Goal: Transaction & Acquisition: Purchase product/service

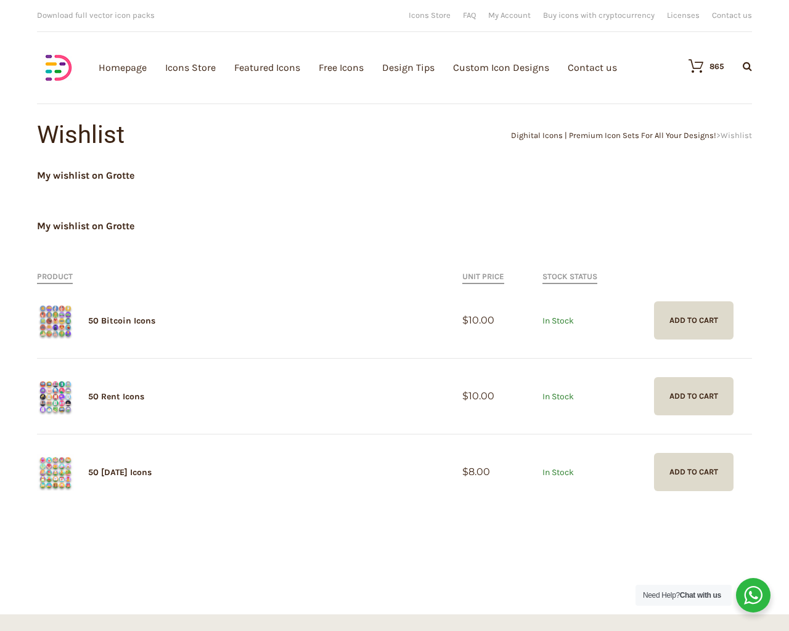
scroll to position [356, 0]
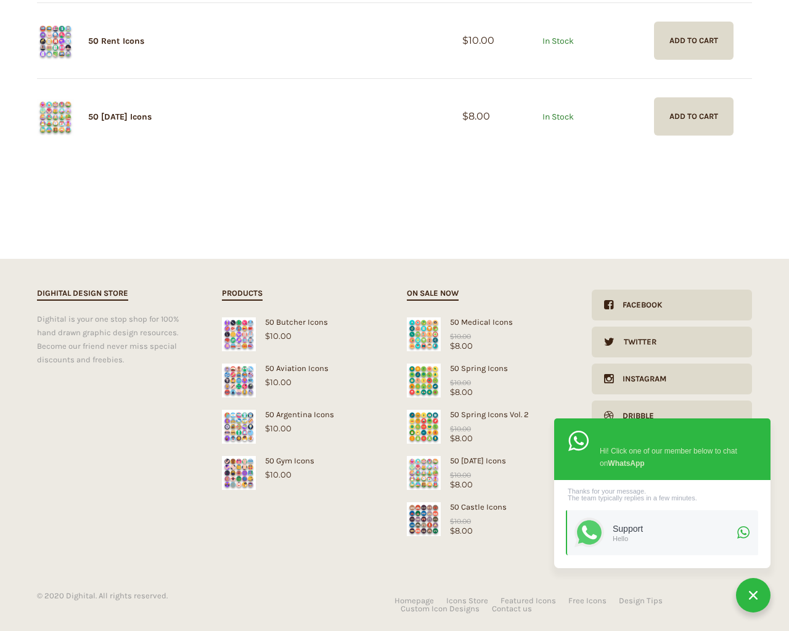
type input "1"
type input "20"
checkbox input "false"
type input "KfnqDuxw"
checkbox input "false"
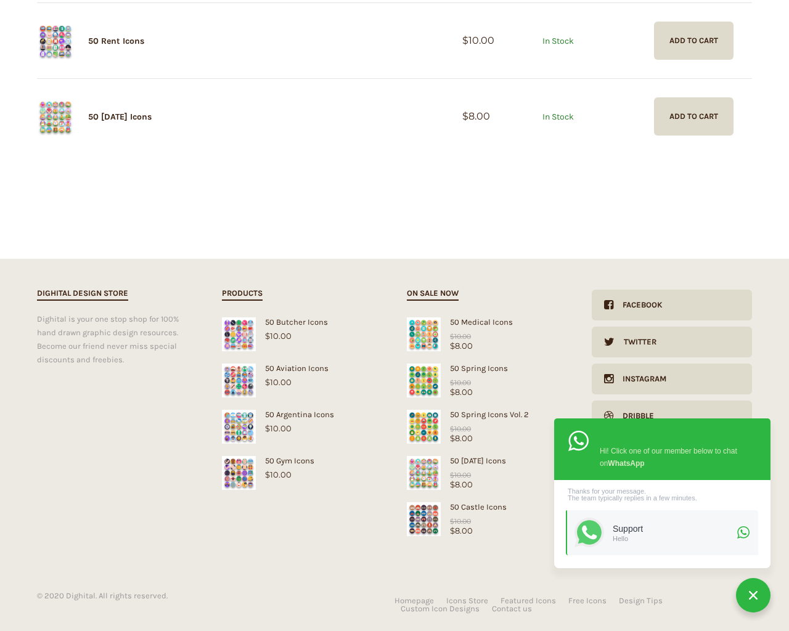
type input "[EMAIL_ADDRESS][DOMAIN_NAME]"
checkbox input "false"
select select "lollipop"
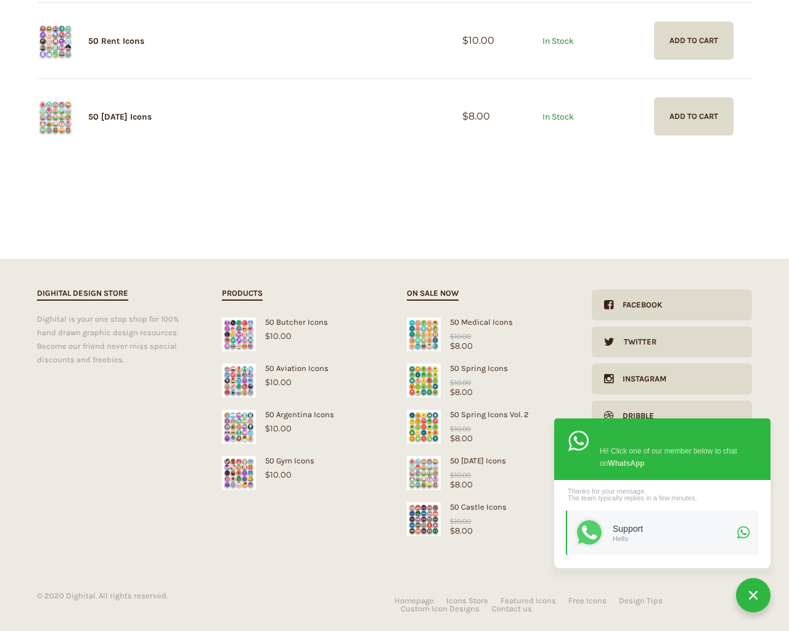
checkbox input "false"
select select "dark"
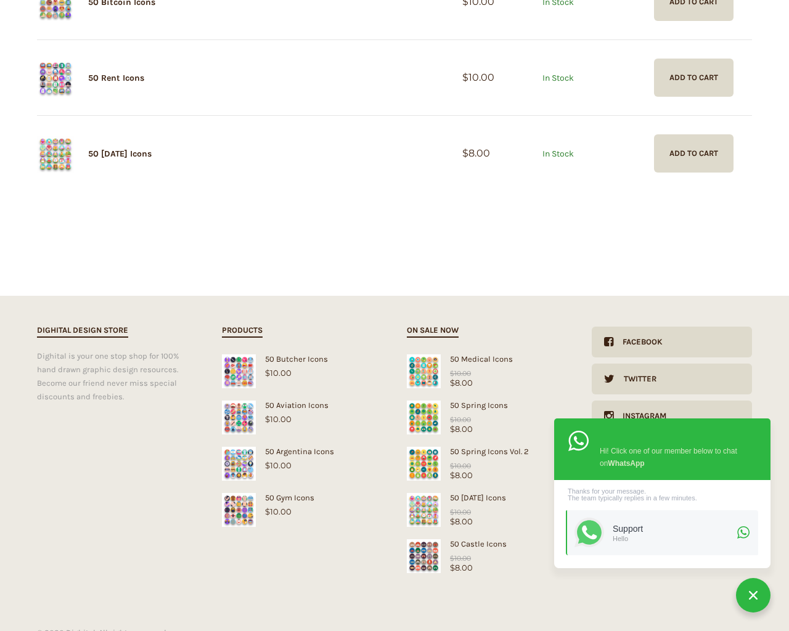
scroll to position [0, 0]
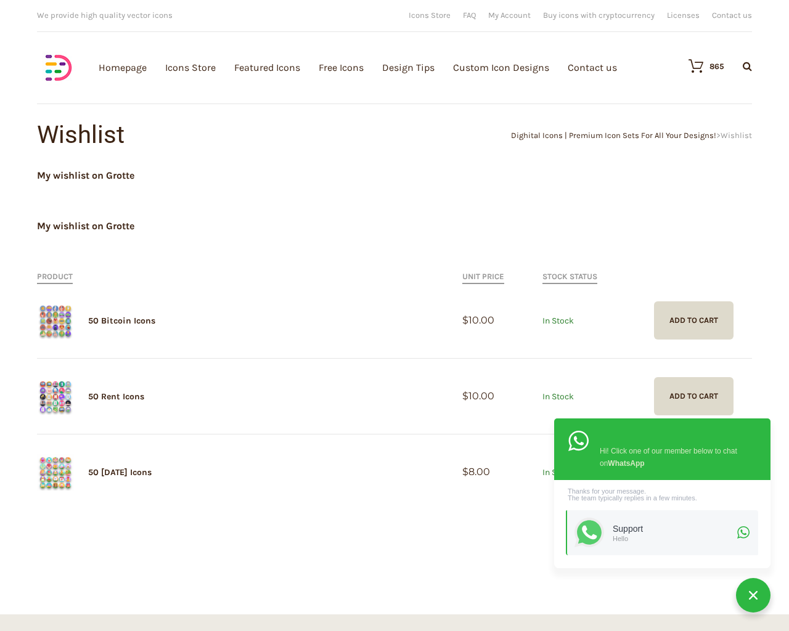
click at [364, 335] on input "Hide Price" at bounding box center [368, 339] width 8 height 8
checkbox input "true"
click at [364, 542] on input "Send me a copy of this e-mail" at bounding box center [368, 546] width 8 height 8
checkbox input "true"
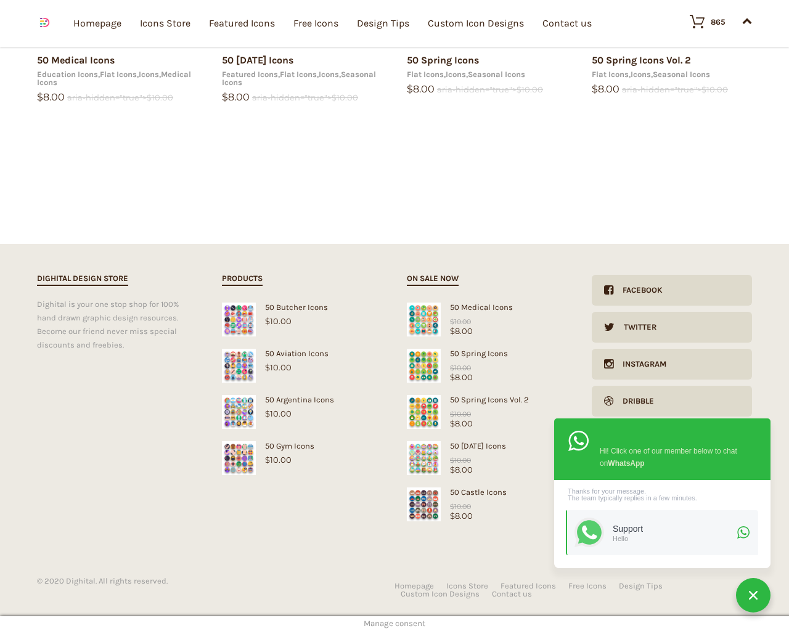
scroll to position [2013, 0]
type input "1"
type input "20"
checkbox input "false"
type input "KfnqDuxw"
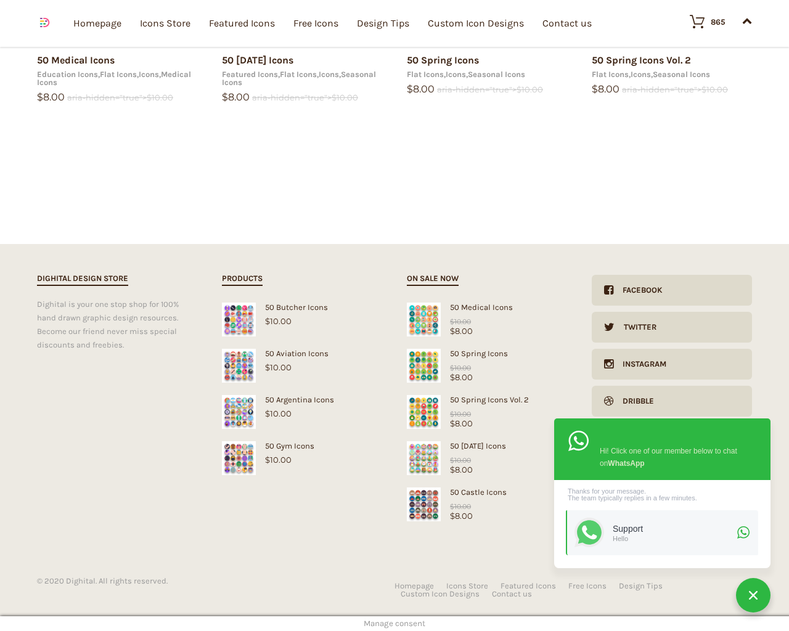
type input "[EMAIL_ADDRESS][DOMAIN_NAME]"
checkbox input "false"
select select "dark"
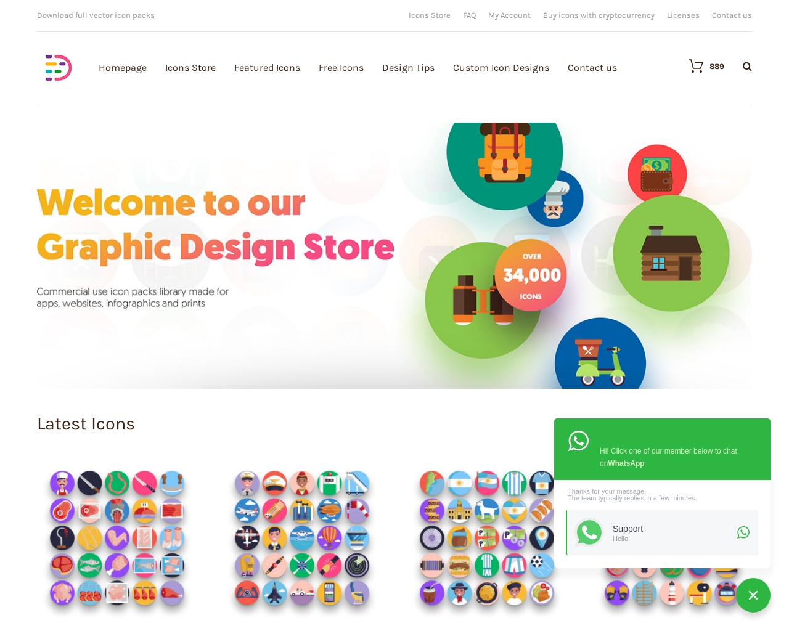
click at [364, 335] on input "Hide Price" at bounding box center [368, 339] width 8 height 8
checkbox input "true"
click at [364, 542] on input "Send me a copy of this e-mail" at bounding box center [368, 546] width 8 height 8
checkbox input "true"
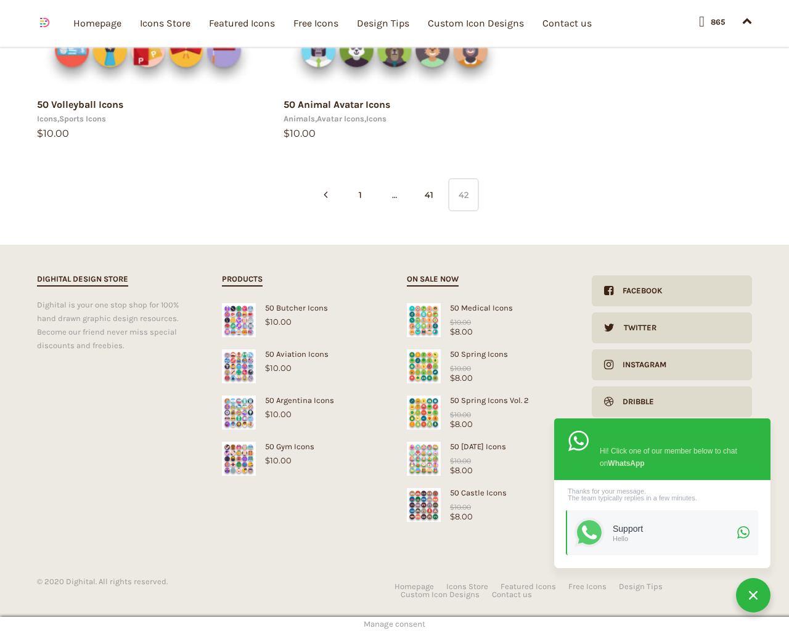
scroll to position [669, 0]
type input "1"
type input "20"
checkbox input "false"
type input "KfnqDuxw"
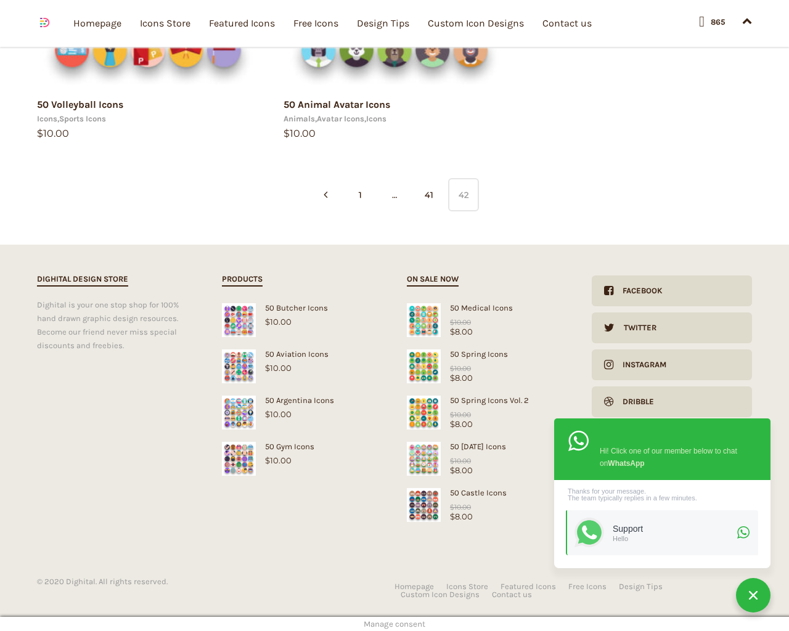
type input "[EMAIL_ADDRESS][DOMAIN_NAME]"
checkbox input "false"
select select "price-desc"
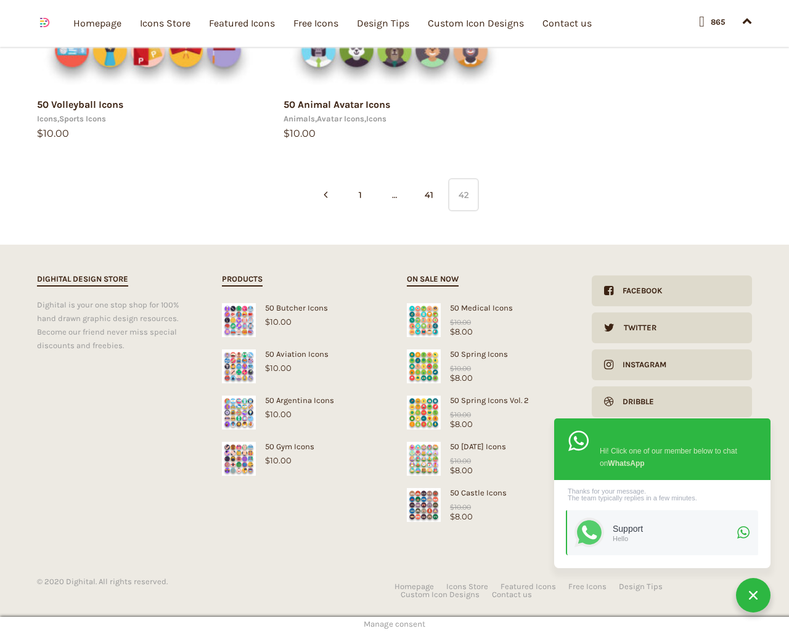
select select "lollipop"
select select "price-desc"
select select "dark"
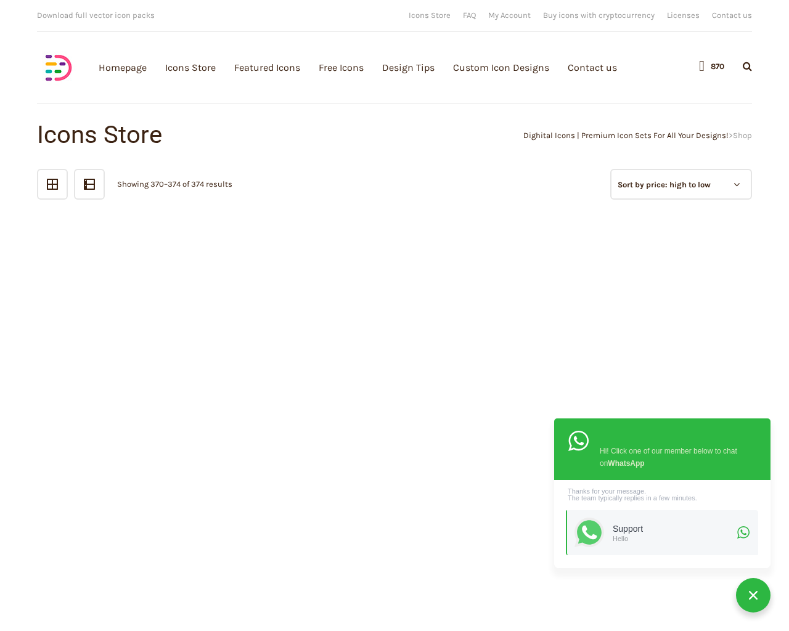
scroll to position [1564, 0]
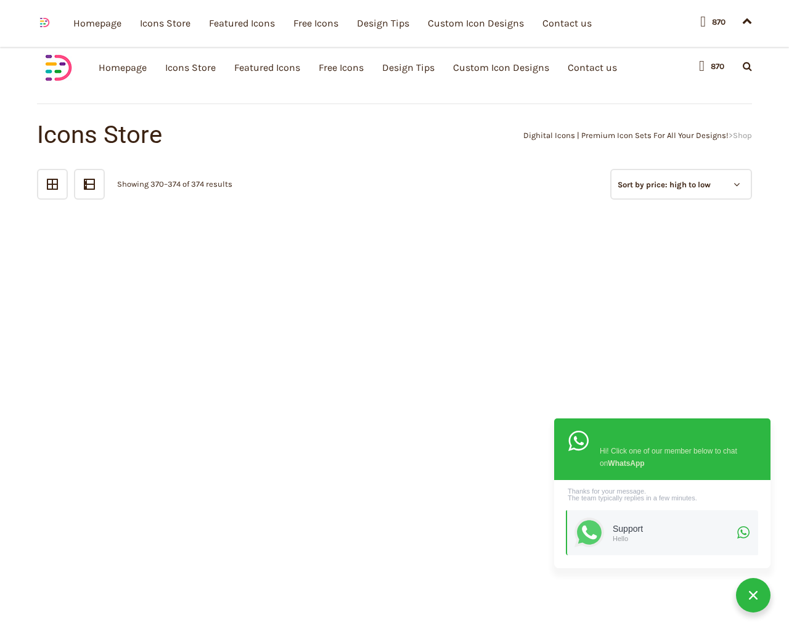
scroll to position [669, 0]
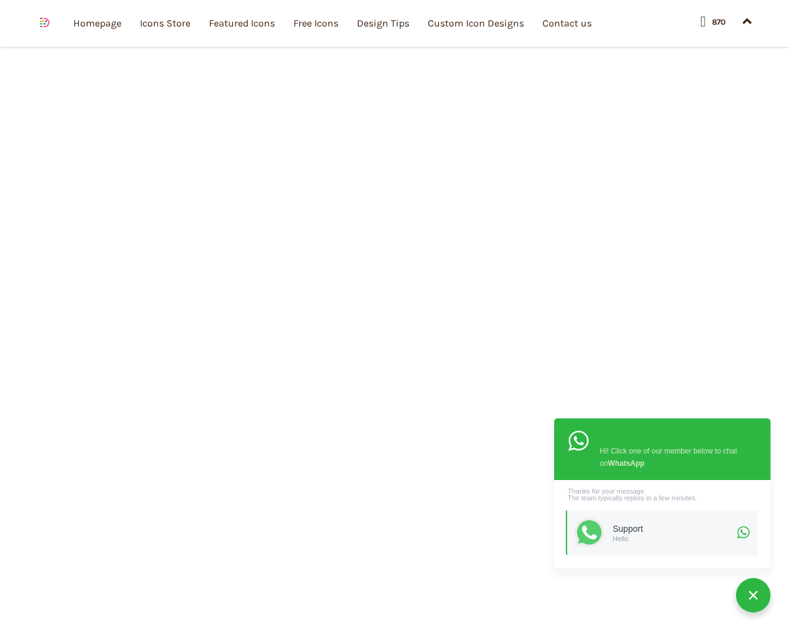
click at [364, 335] on input "Hide Price" at bounding box center [368, 339] width 8 height 8
checkbox input "true"
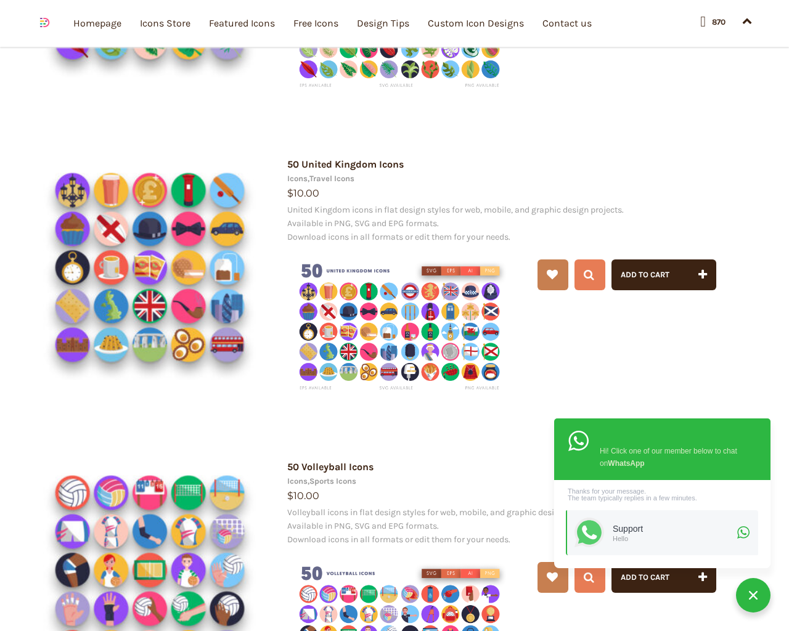
click at [364, 542] on input "Send me a copy of this e-mail" at bounding box center [368, 546] width 8 height 8
checkbox input "true"
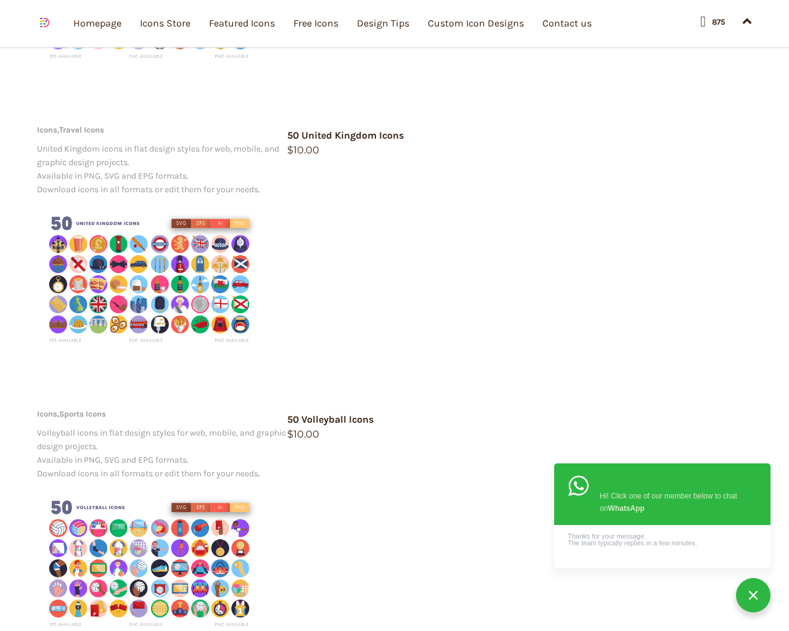
scroll to position [658, 0]
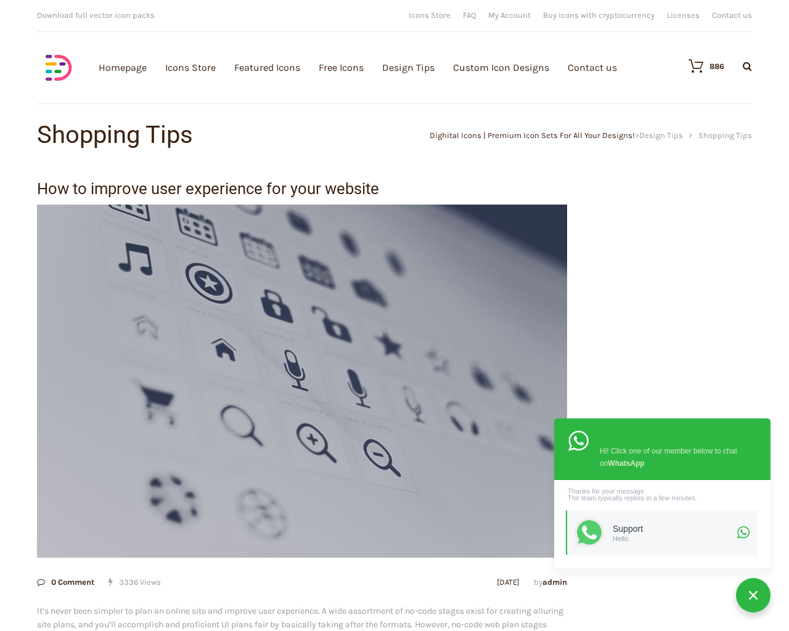
scroll to position [2466, 0]
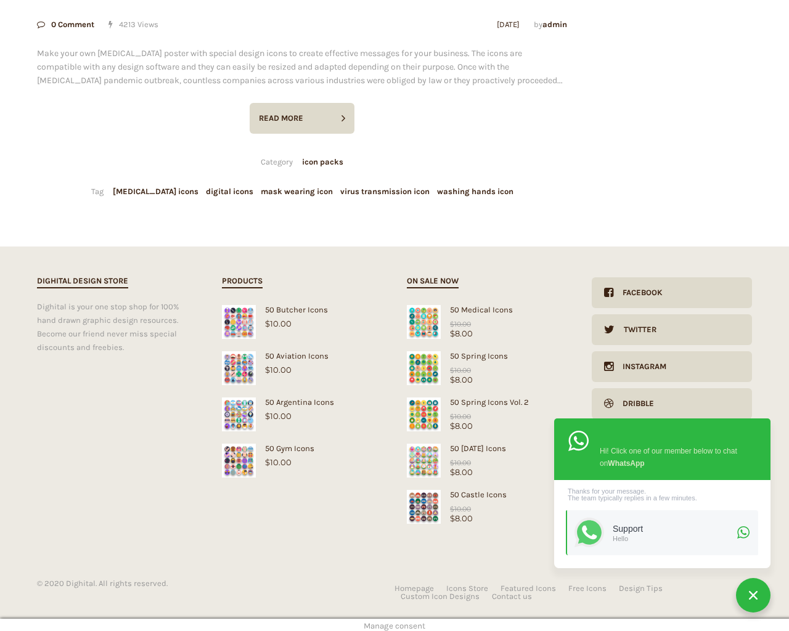
scroll to position [2466, 0]
type input "1"
type input "20"
checkbox input "false"
type input "KfnqDuxw"
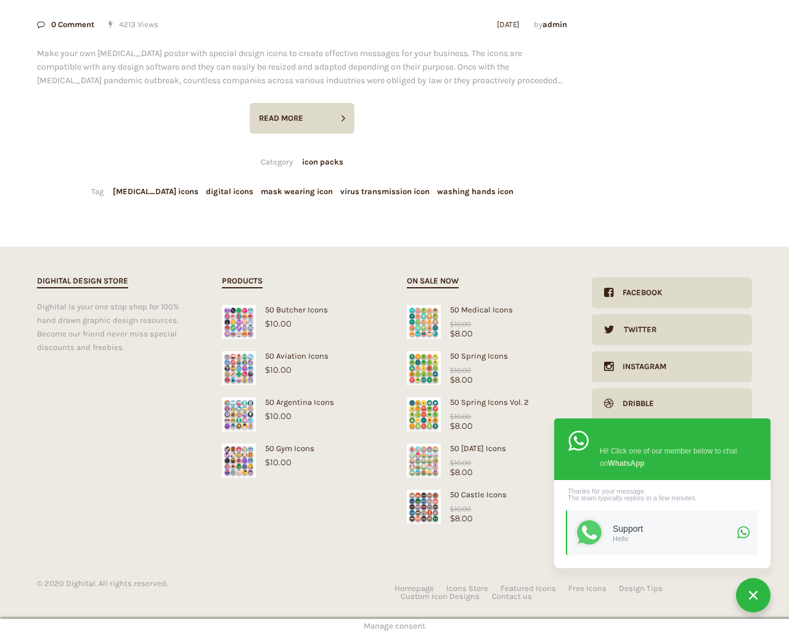
type input "[EMAIL_ADDRESS][DOMAIN_NAME]"
checkbox input "false"
select select "dark"
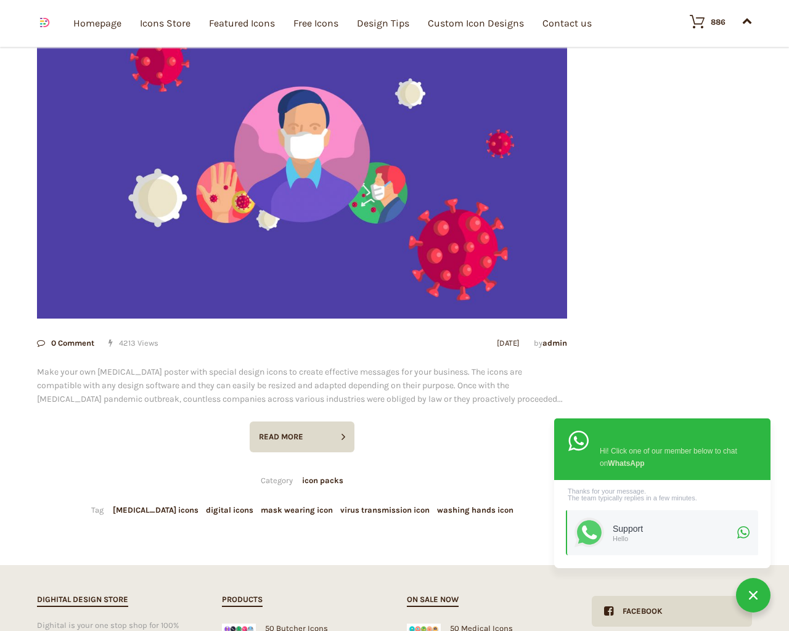
scroll to position [0, 0]
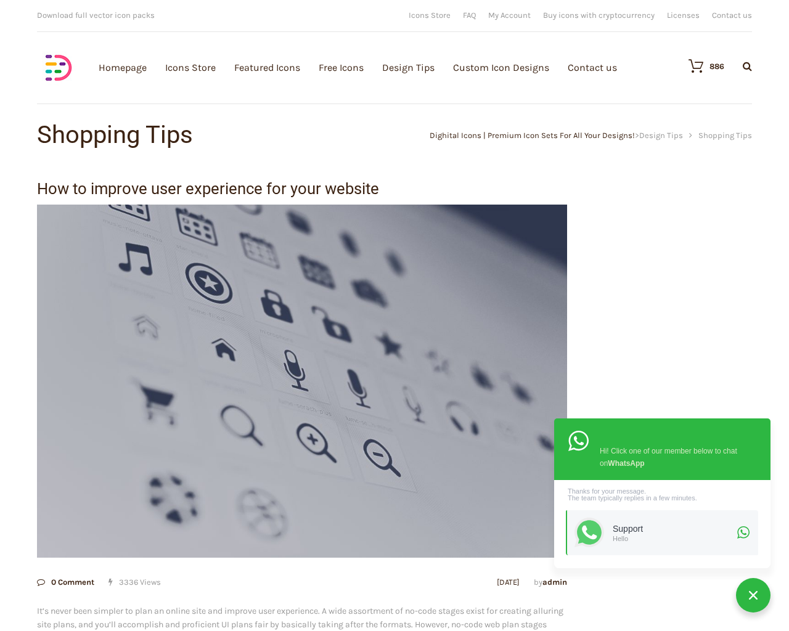
click at [364, 335] on input "Hide Price" at bounding box center [368, 339] width 8 height 8
checkbox input "true"
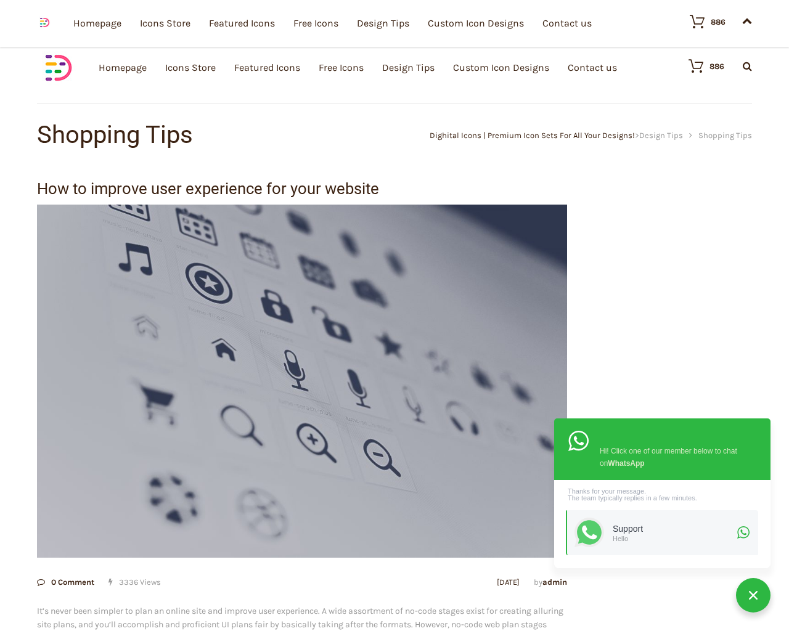
scroll to position [2466, 0]
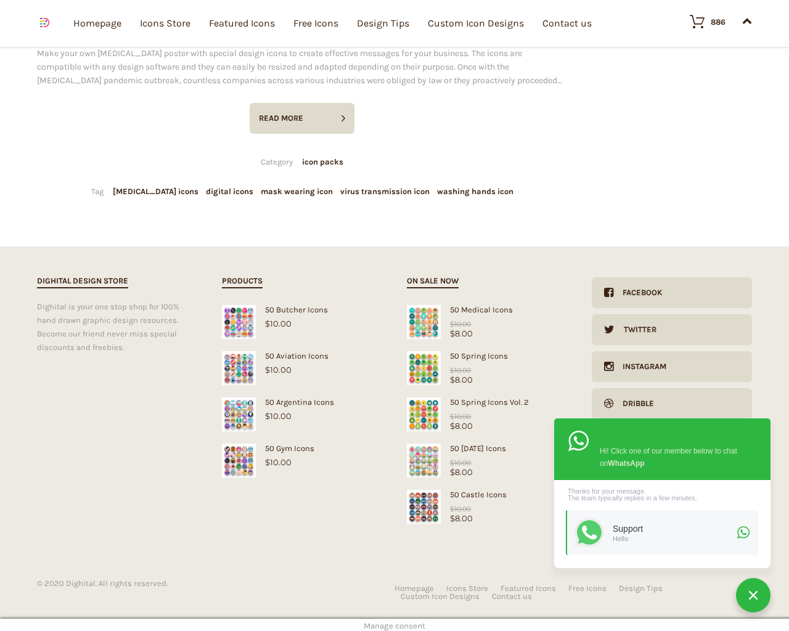
click at [364, 542] on input "Send me a copy of this e-mail" at bounding box center [368, 546] width 8 height 8
checkbox input "true"
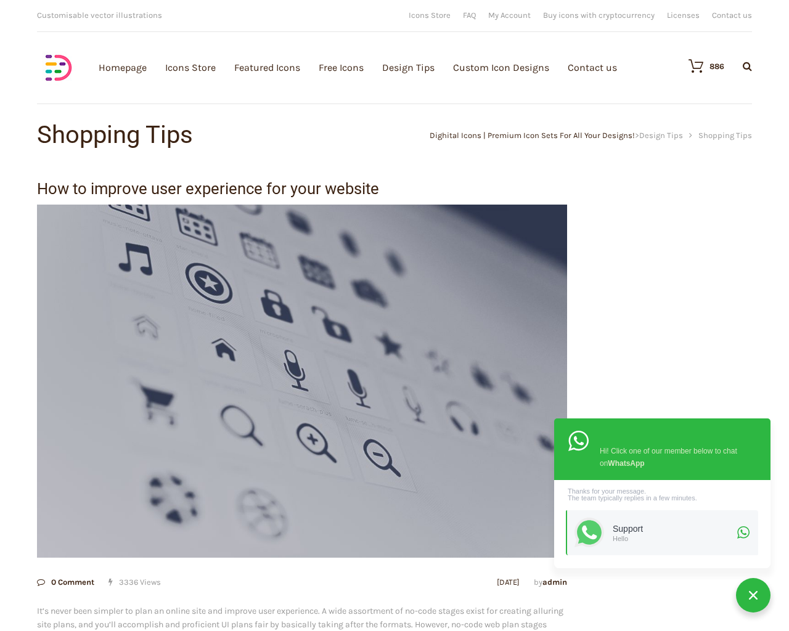
click at [364, 335] on input "Hide Price" at bounding box center [368, 339] width 8 height 8
checkbox input "false"
click at [364, 542] on input "Send me a copy of this e-mail" at bounding box center [368, 546] width 8 height 8
checkbox input "false"
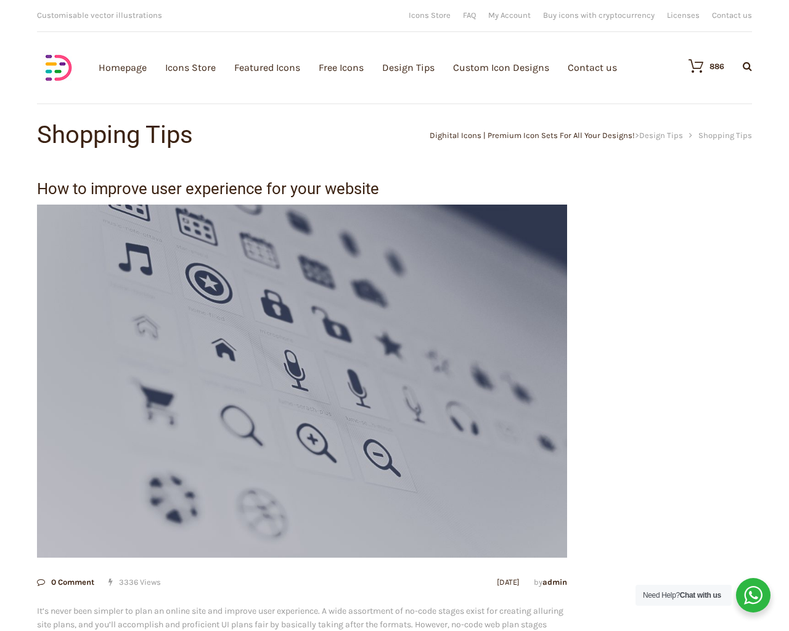
checkbox input "false"
click at [364, 335] on input "Hide Price" at bounding box center [368, 339] width 8 height 8
checkbox input "true"
click at [364, 542] on input "Send me a copy of this e-mail" at bounding box center [368, 546] width 8 height 8
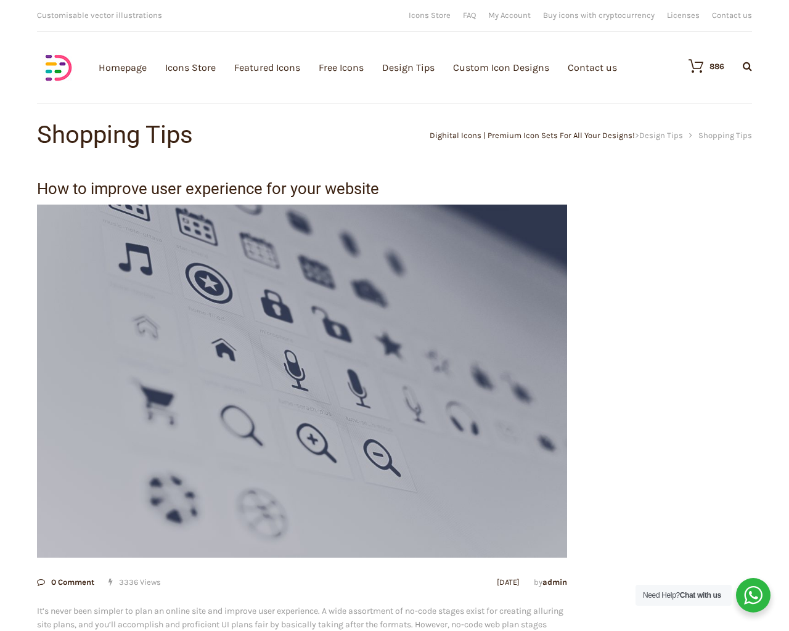
checkbox input "true"
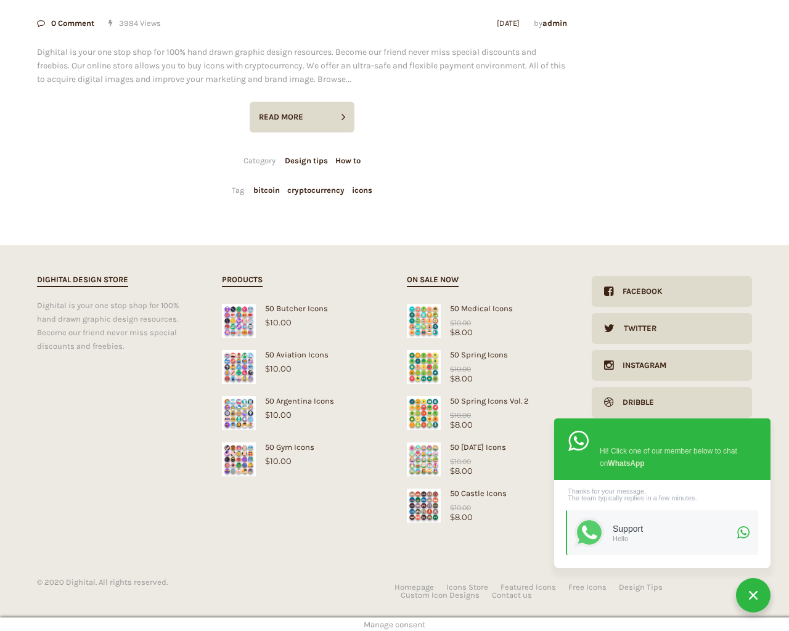
scroll to position [535, 0]
type input "1"
type input "20"
checkbox input "false"
type input "KfnqDuxw"
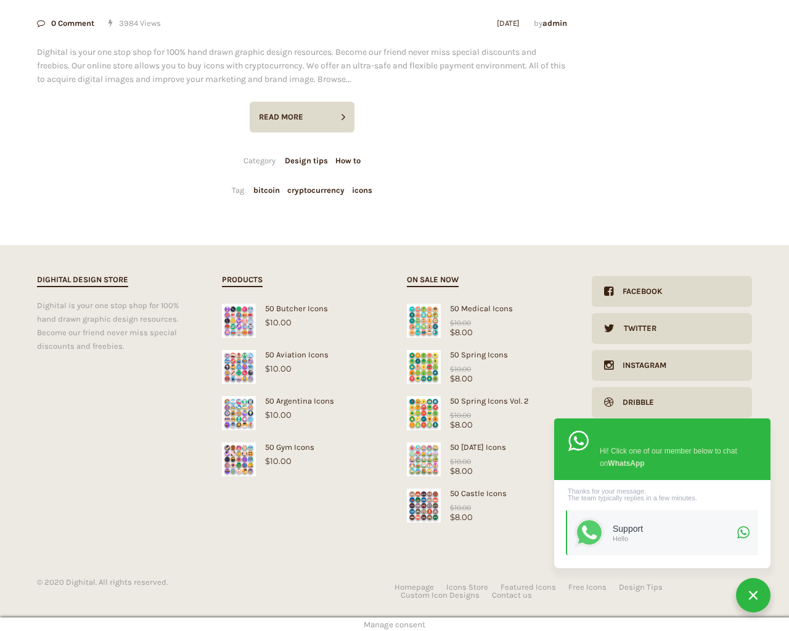
type input "[EMAIL_ADDRESS][DOMAIN_NAME]"
checkbox input "false"
select select "dark"
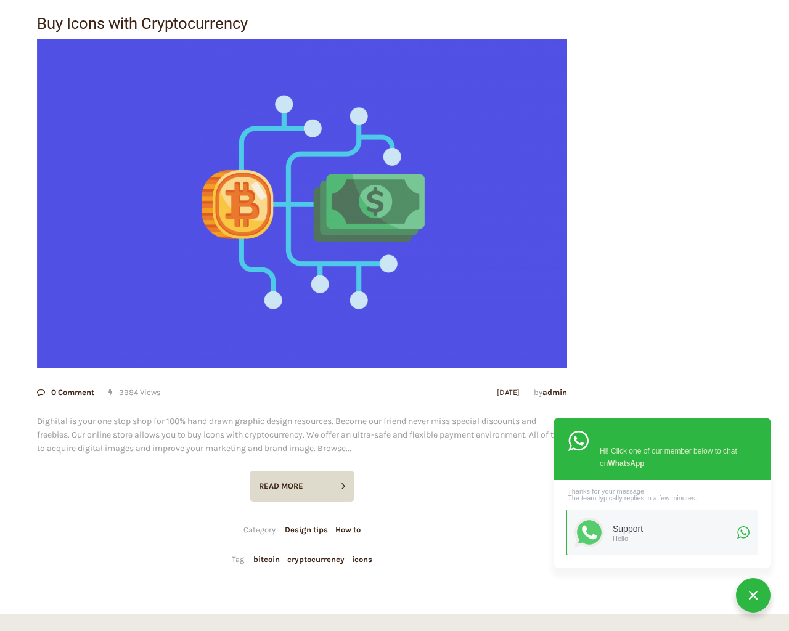
scroll to position [0, 0]
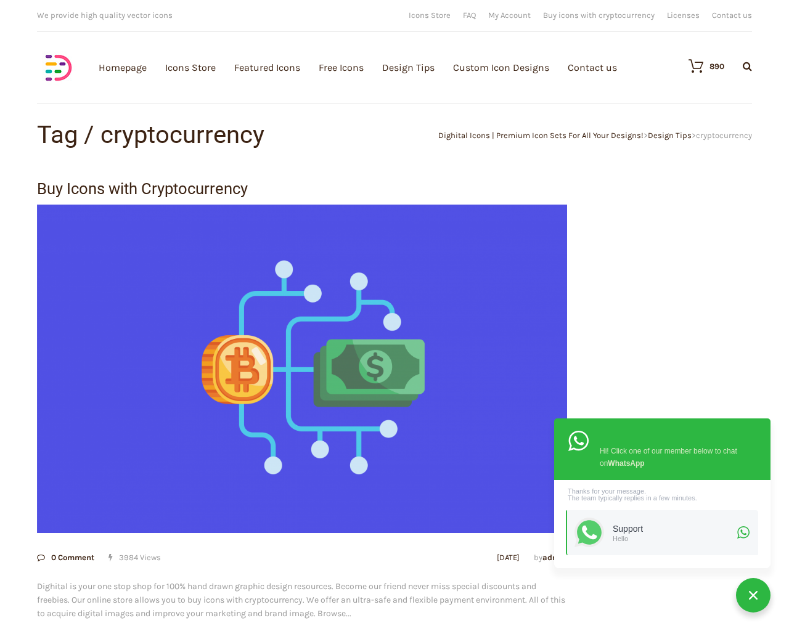
click at [364, 335] on input "Hide Price" at bounding box center [368, 339] width 8 height 8
checkbox input "true"
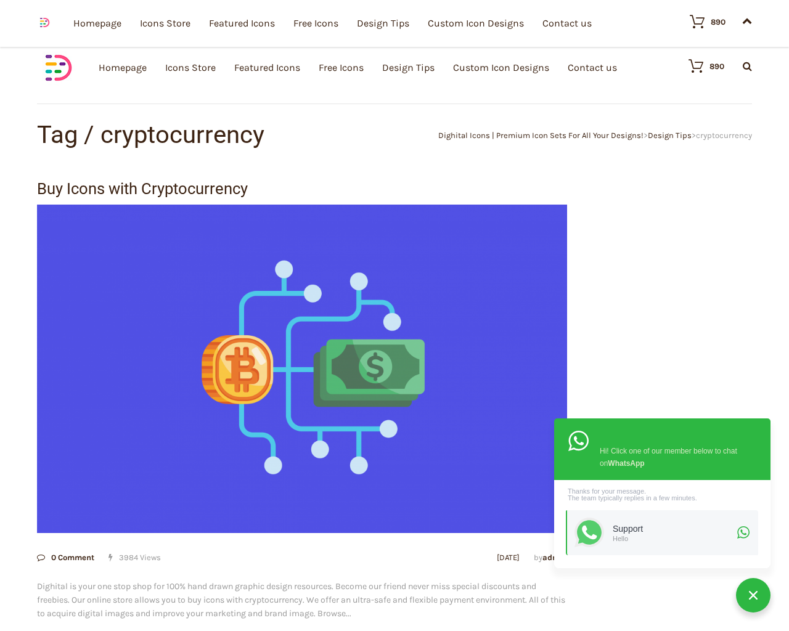
scroll to position [535, 0]
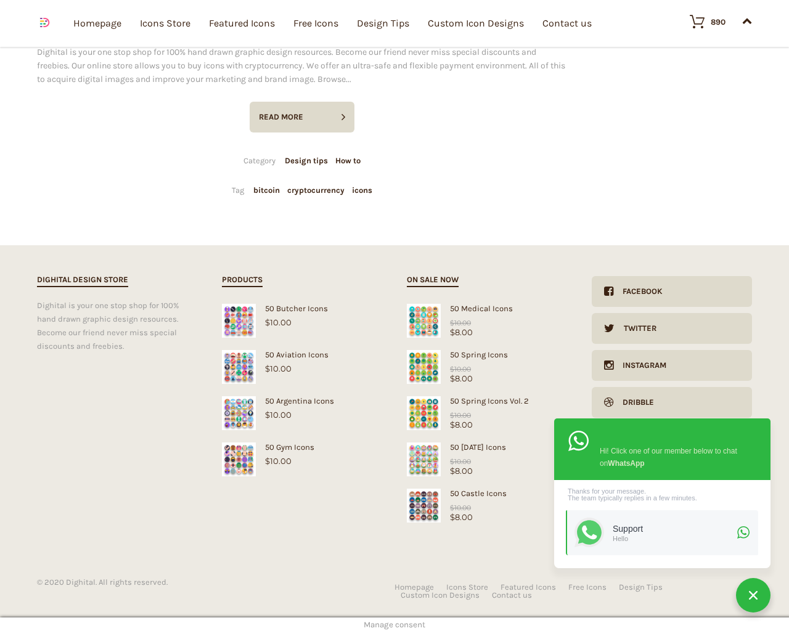
click at [364, 542] on input "Send me a copy of this e-mail" at bounding box center [368, 546] width 8 height 8
checkbox input "true"
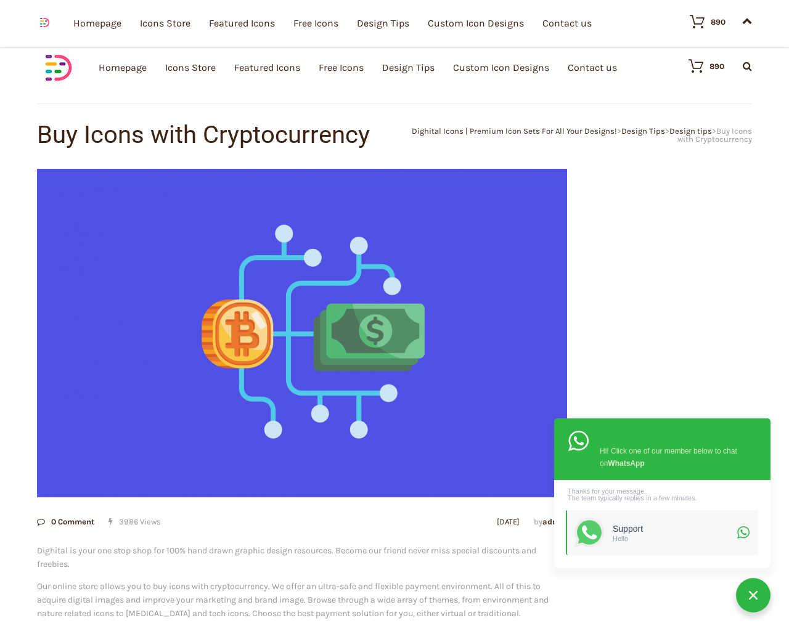
scroll to position [1663, 0]
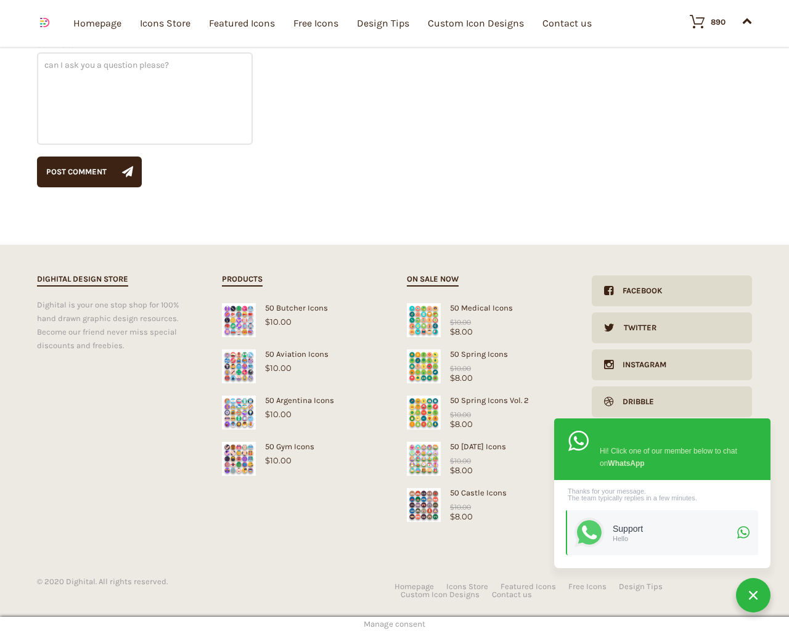
type textarea "1"
type input "1"
type input "20"
checkbox input "false"
type input "KfnqDuxw"
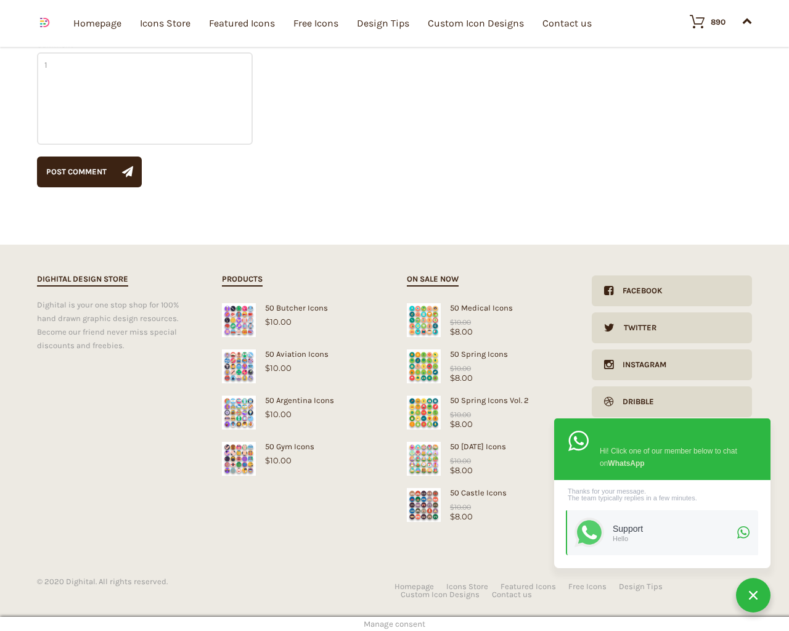
type input "[EMAIL_ADDRESS][DOMAIN_NAME]"
checkbox input "false"
select select "dark"
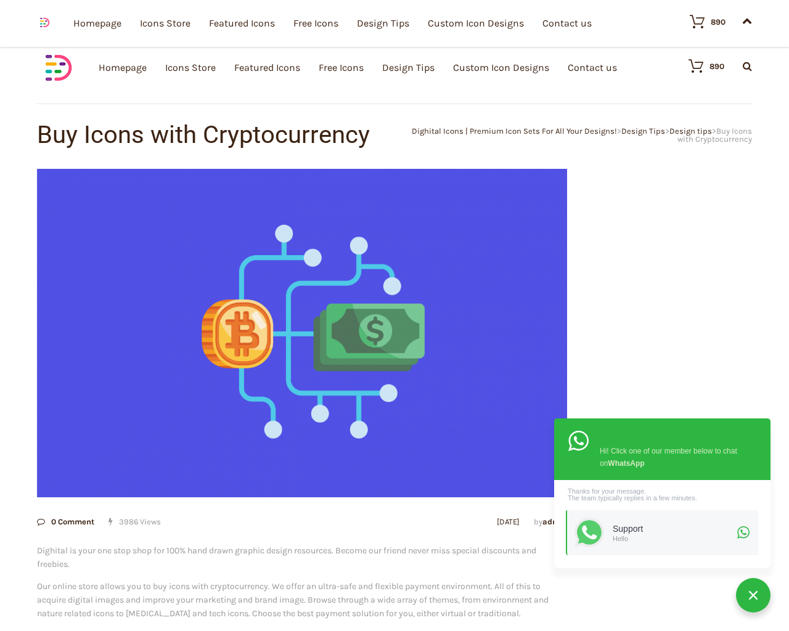
scroll to position [1594, 0]
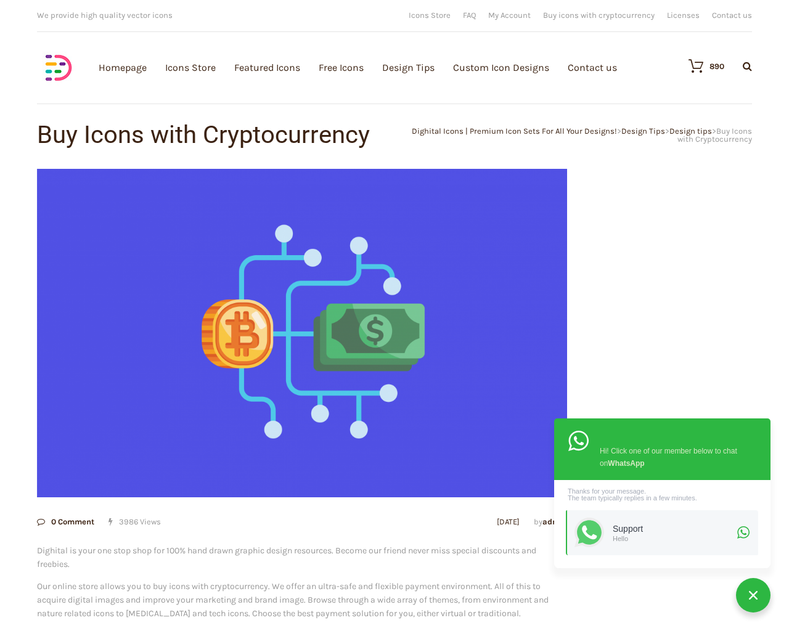
scroll to position [1663, 0]
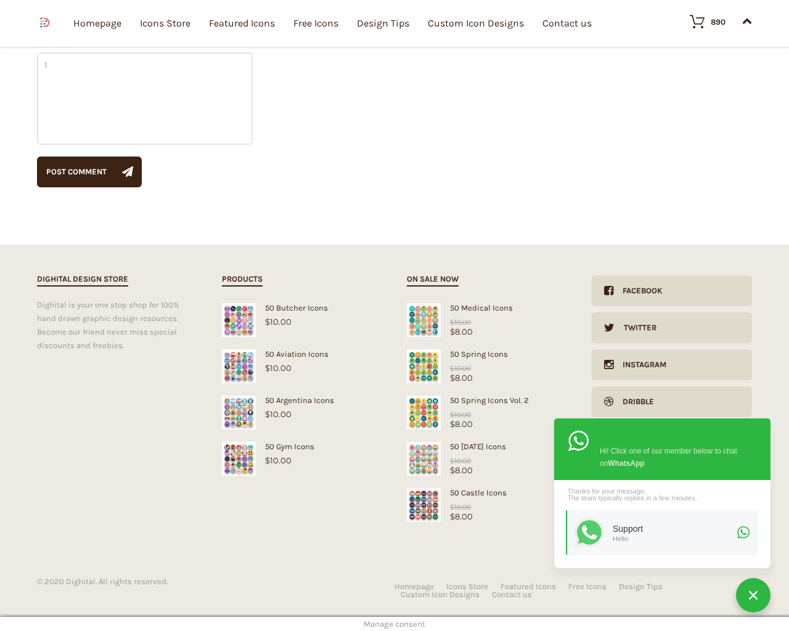
click at [364, 335] on input "Hide Price" at bounding box center [368, 339] width 8 height 8
checkbox input "true"
click at [364, 542] on input "Send me a copy of this e-mail" at bounding box center [368, 546] width 8 height 8
checkbox input "true"
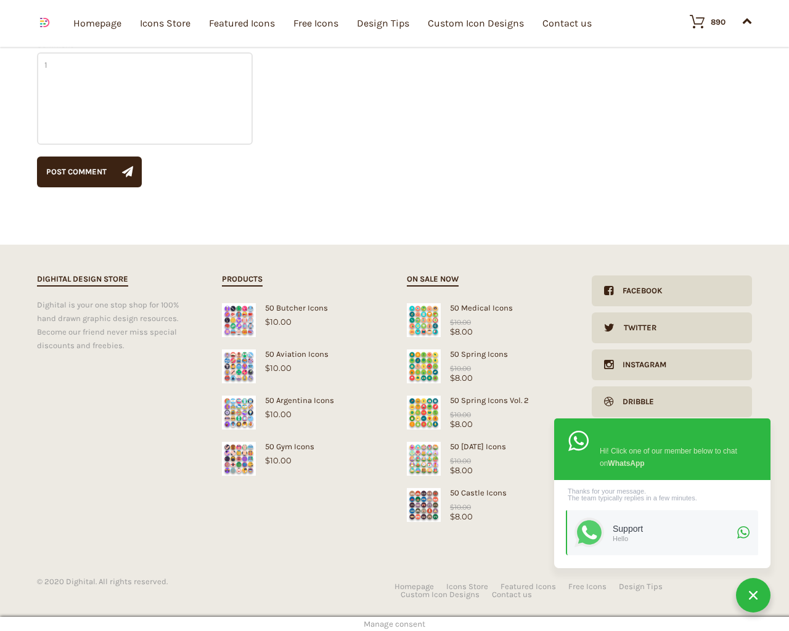
checkbox input "true"
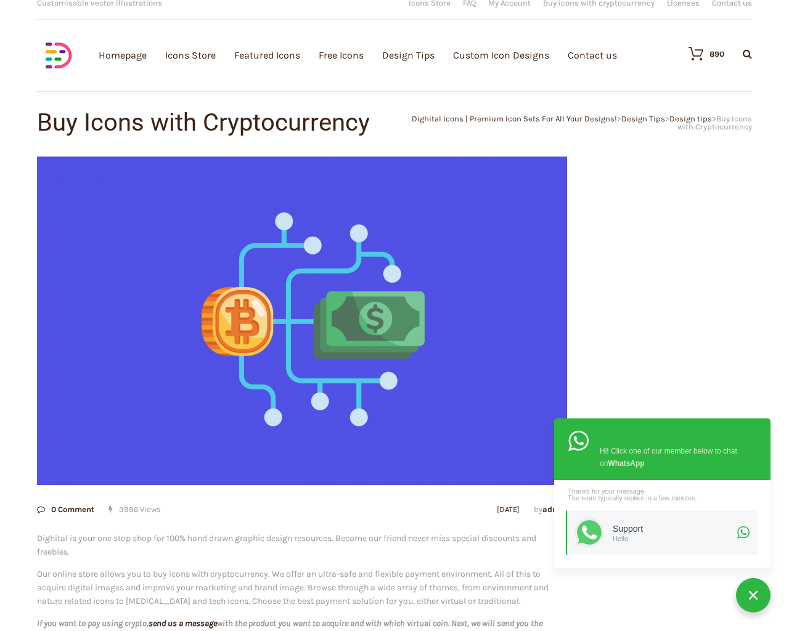
scroll to position [0, 0]
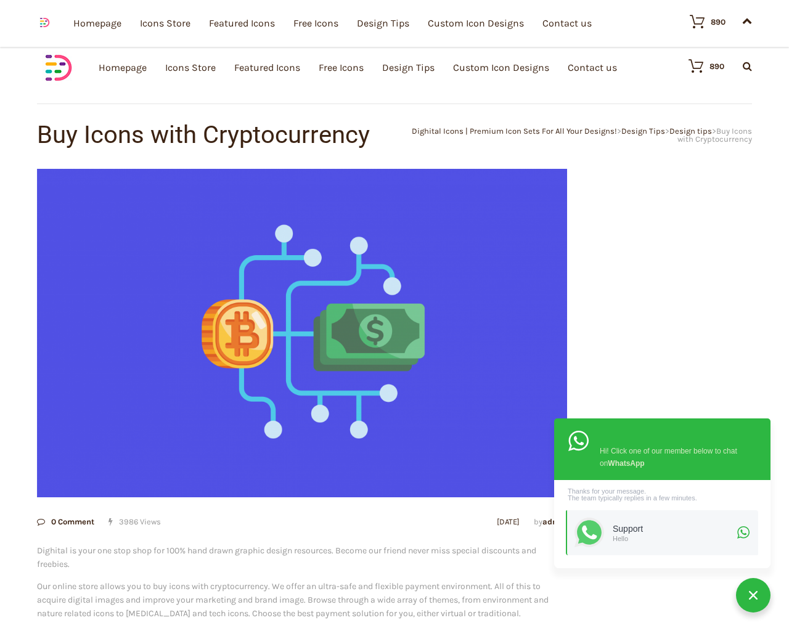
scroll to position [1594, 0]
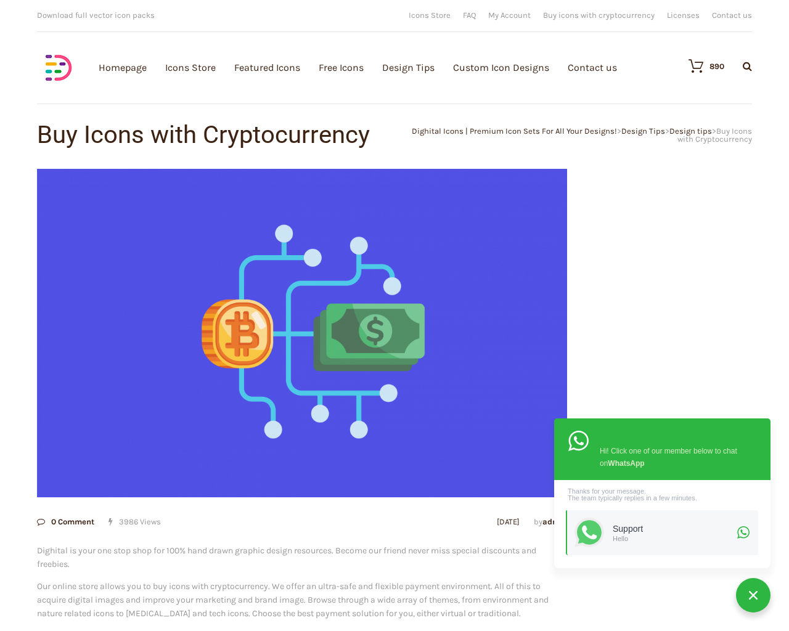
click at [364, 335] on input "Hide Price" at bounding box center [368, 339] width 8 height 8
checkbox input "false"
click at [364, 542] on input "Send me a copy of this e-mail" at bounding box center [368, 546] width 8 height 8
checkbox input "false"
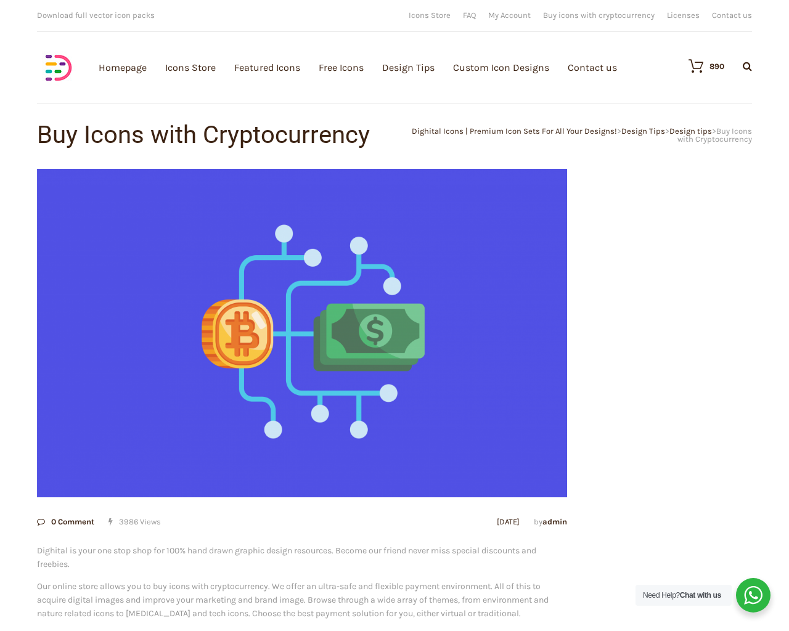
checkbox input "false"
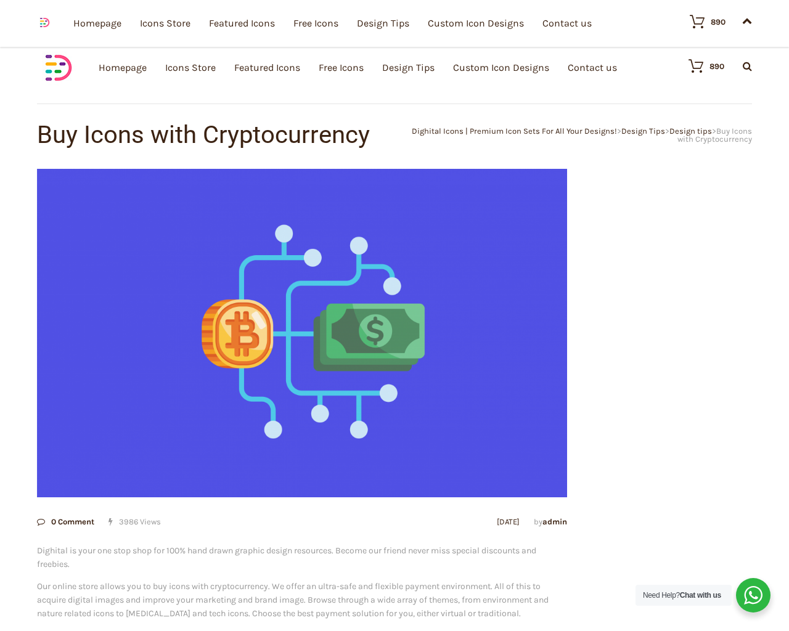
scroll to position [1594, 0]
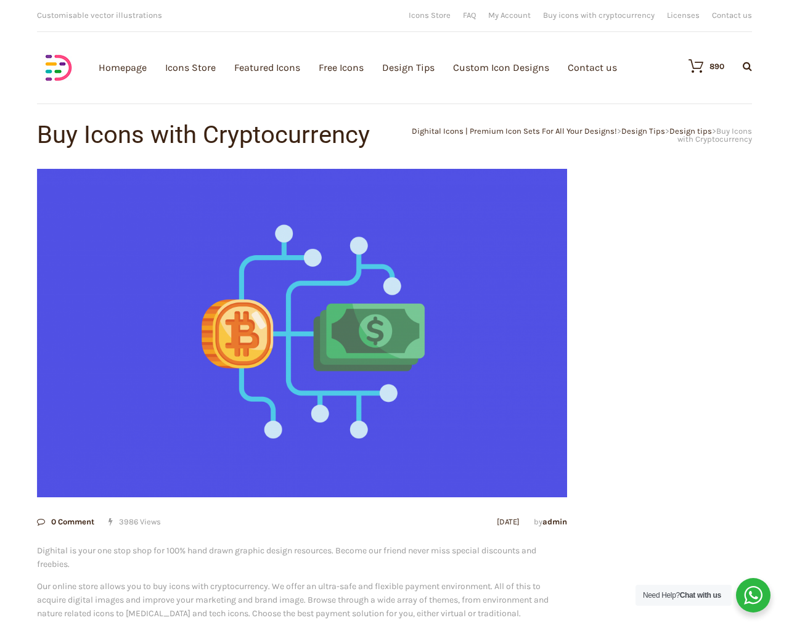
click at [364, 335] on input "Hide Price" at bounding box center [368, 339] width 8 height 8
checkbox input "true"
click at [364, 542] on input "Send me a copy of this e-mail" at bounding box center [368, 546] width 8 height 8
checkbox input "true"
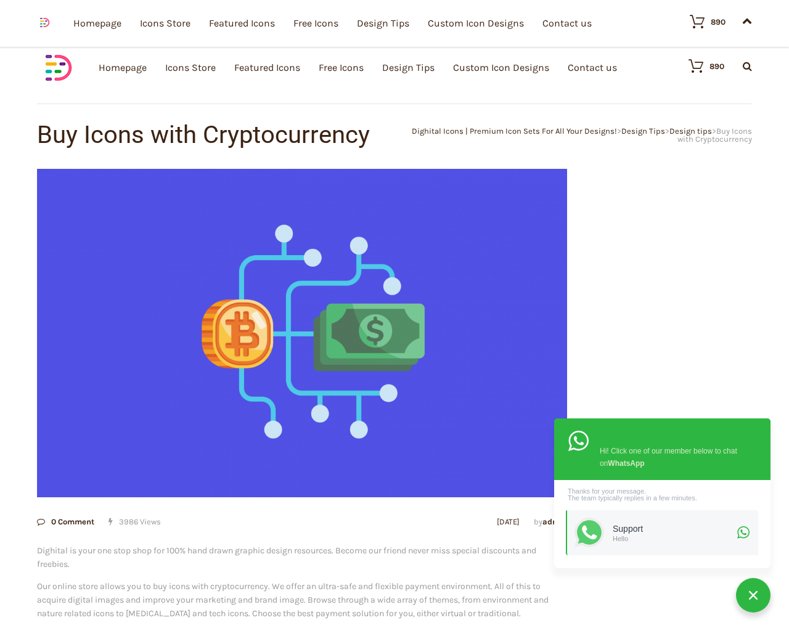
scroll to position [1628, 0]
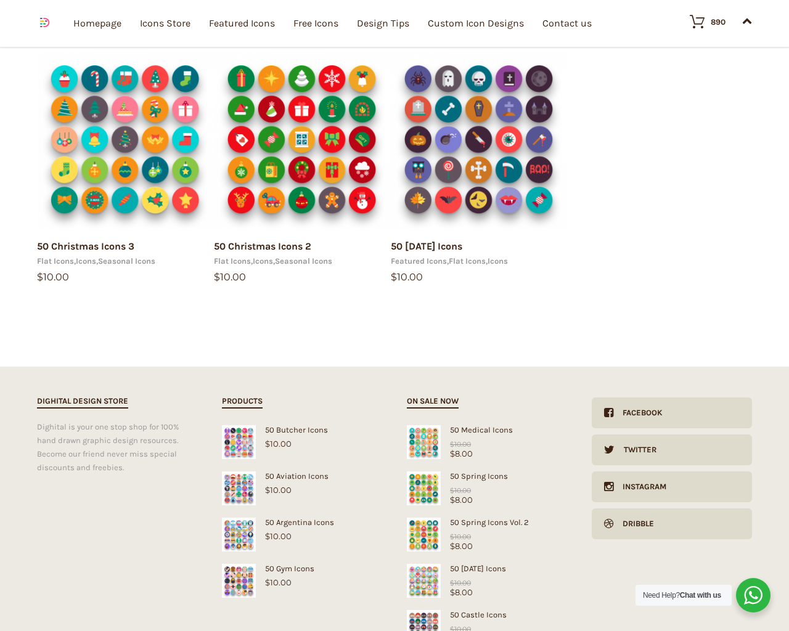
scroll to position [3050, 0]
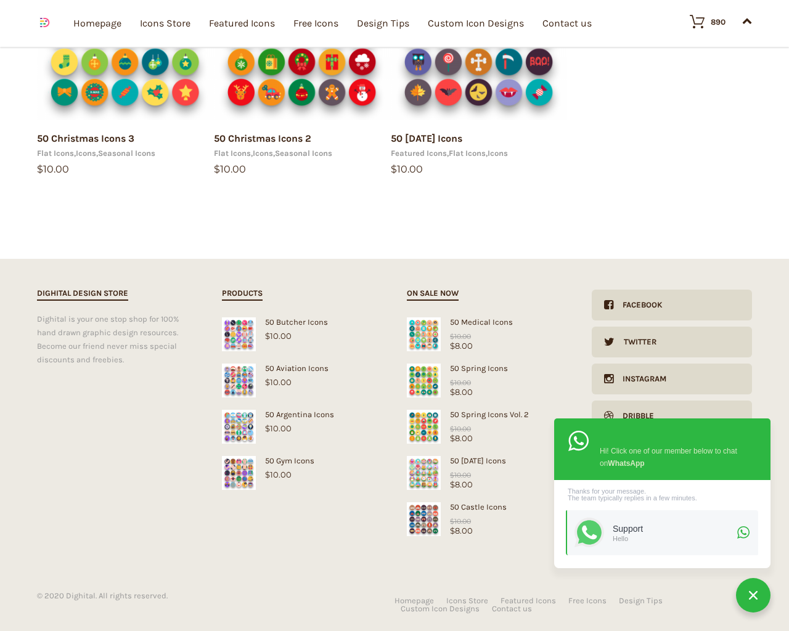
type input "[CREDIT_CARD_NUMBER]"
type input "1967"
type input "[CREDIT_CARD_NUMBER]"
type input "1"
type input "[CREDIT_CARD_NUMBER]"
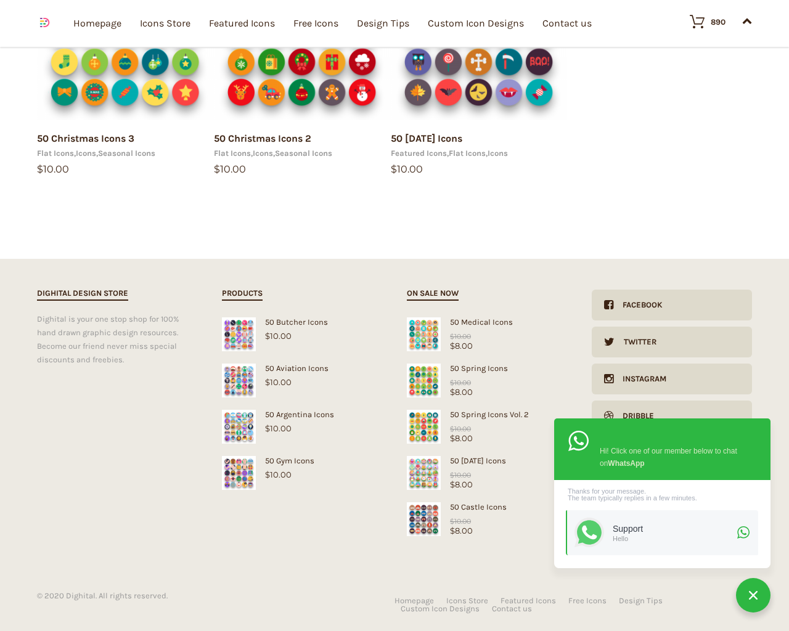
type input "1"
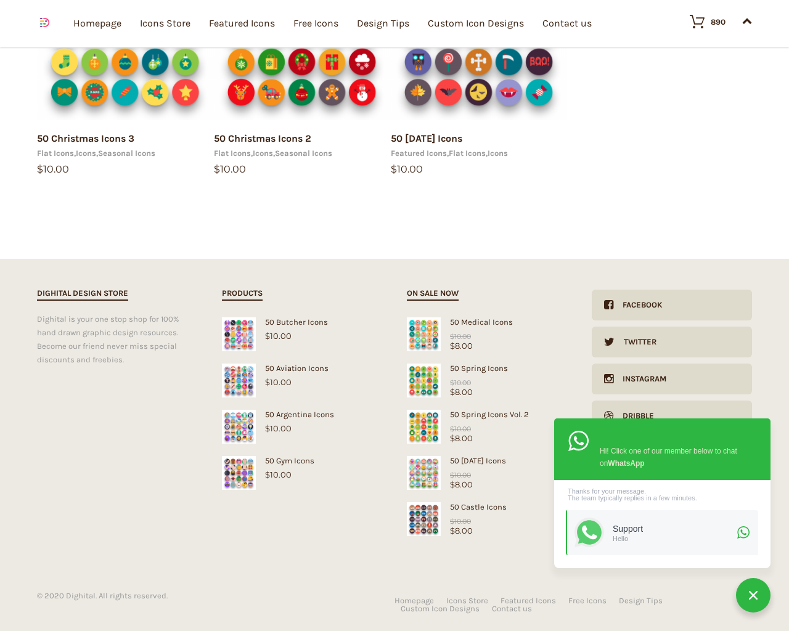
type input "1"
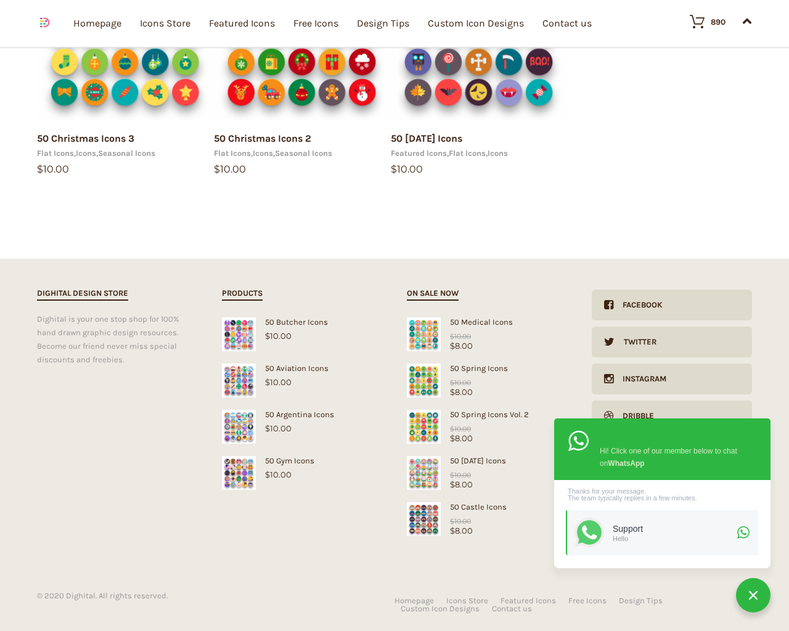
type input "1"
type input "[CREDIT_CARD_NUMBER]"
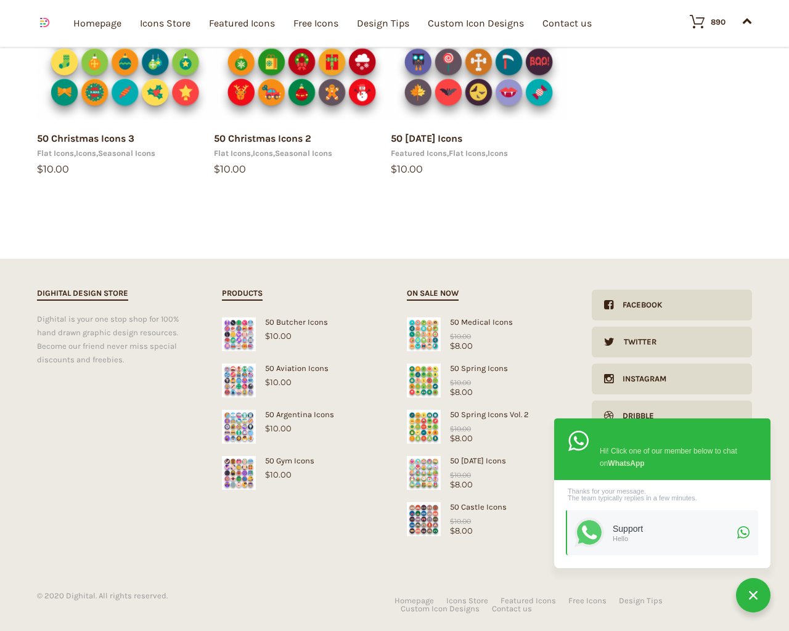
type input "1"
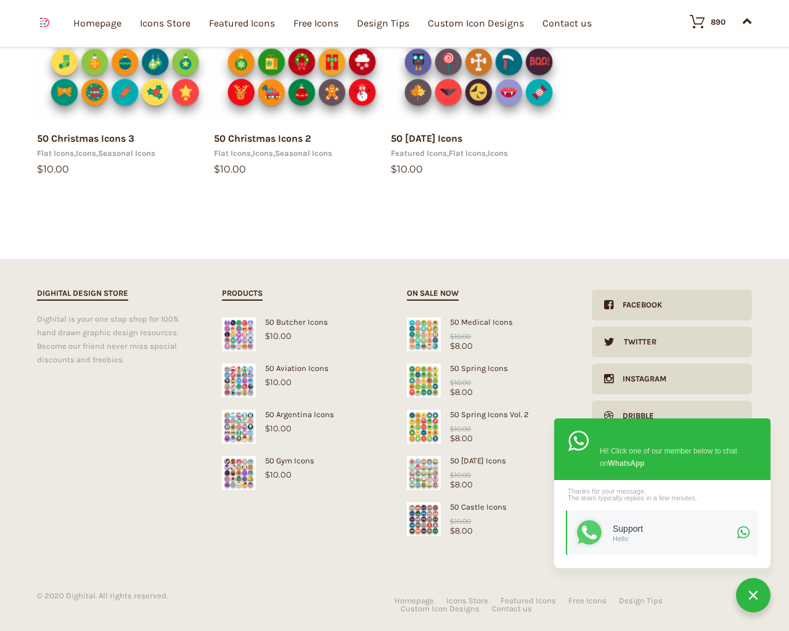
type input "1"
type input "20"
checkbox input "false"
type input "KfnqDuxw"
checkbox input "false"
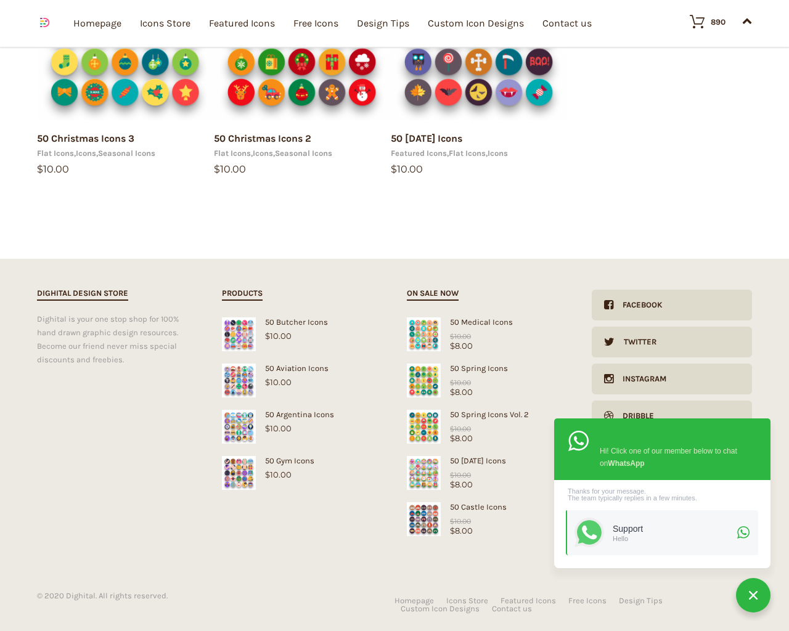
type input "[EMAIL_ADDRESS][DOMAIN_NAME]"
checkbox input "false"
select select "lollipop"
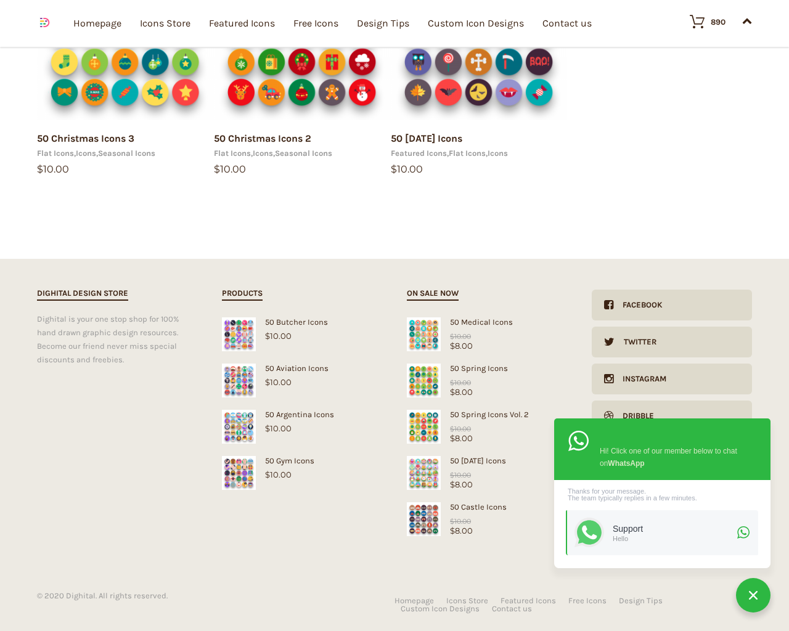
checkbox input "false"
select select "dark"
type input "[DATE]"
select select "dark"
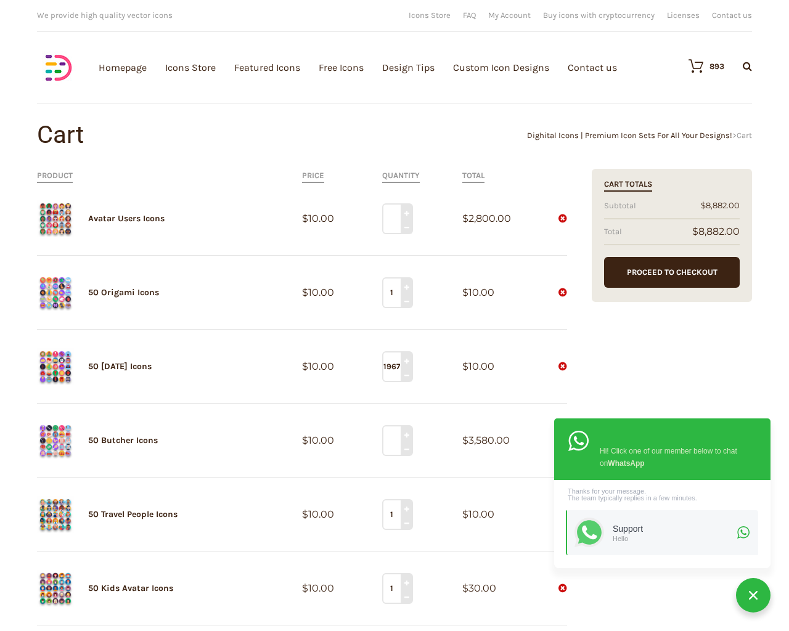
type input "[CREDIT_CARD_NUMBER]"
type input "1"
type input "1967"
type input "[CREDIT_CARD_NUMBER]"
type input "1"
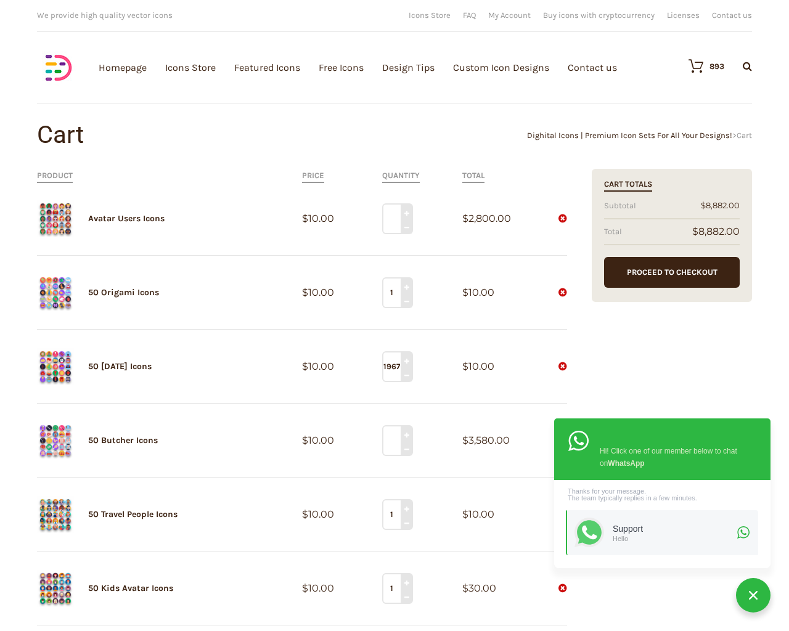
type input "1"
type input "[CREDIT_CARD_NUMBER]"
type input "1"
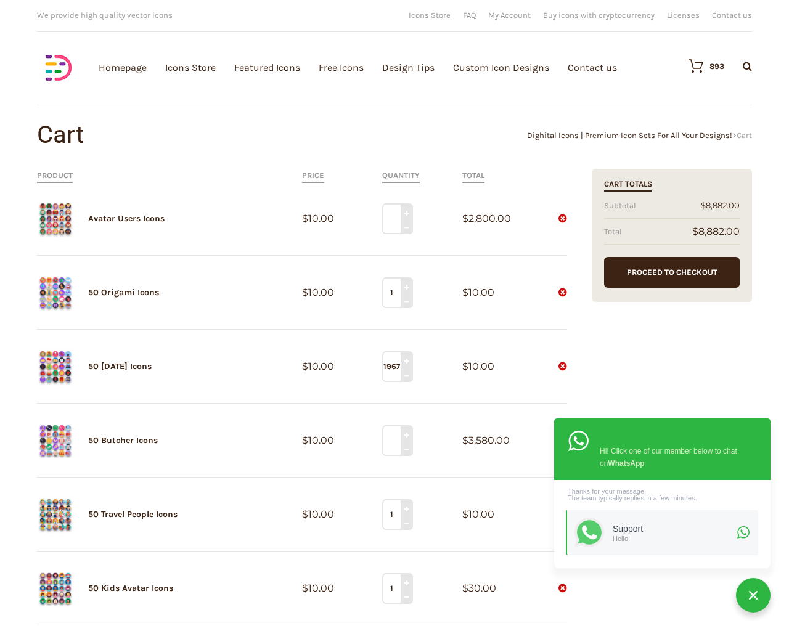
type input "1"
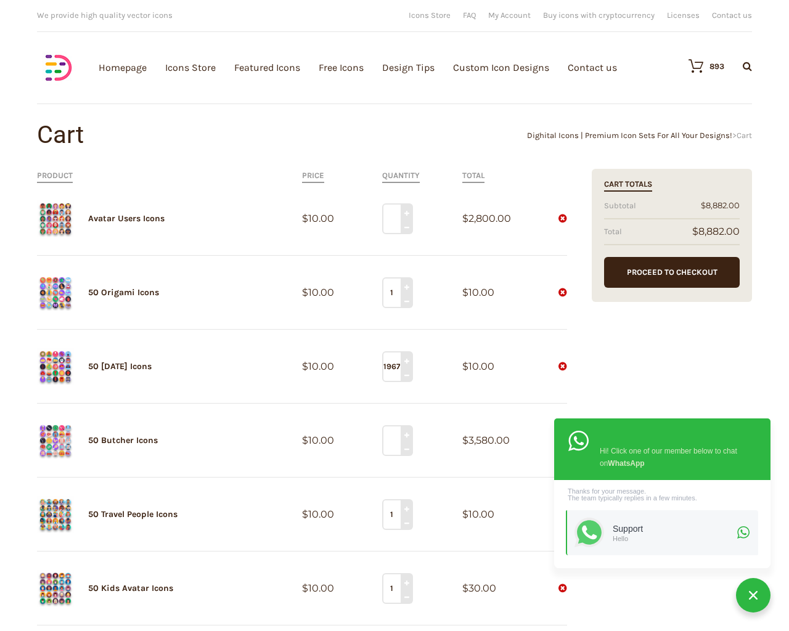
click at [364, 335] on input "Hide Price" at bounding box center [368, 339] width 8 height 8
checkbox input "true"
click at [364, 542] on input "Send me a copy of this e-mail" at bounding box center [368, 546] width 8 height 8
checkbox input "true"
